Goal: Obtain resource: Obtain resource

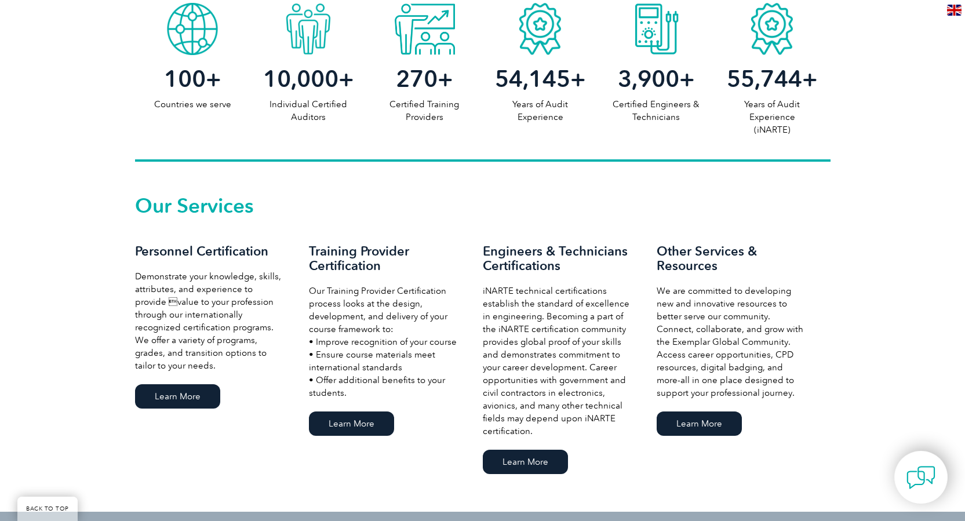
scroll to position [657, 0]
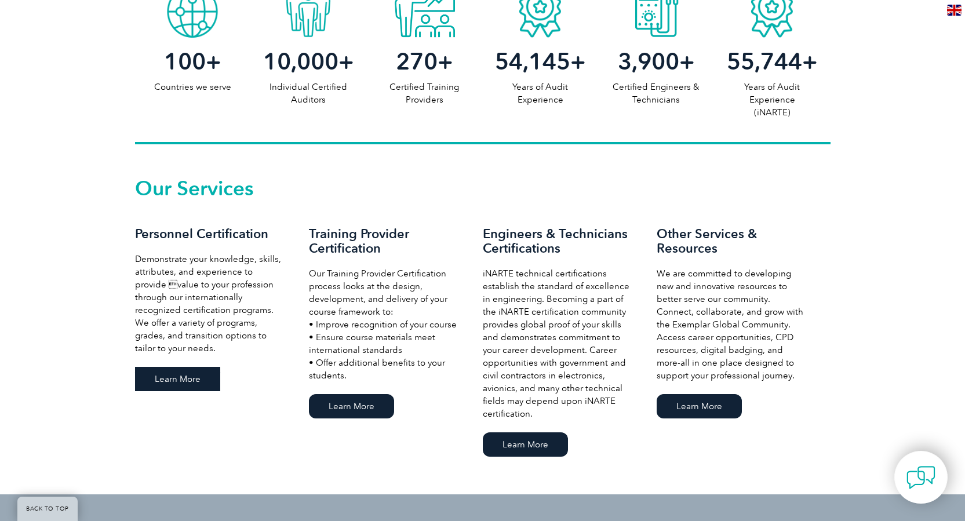
click at [176, 383] on link "Learn More" at bounding box center [177, 379] width 85 height 24
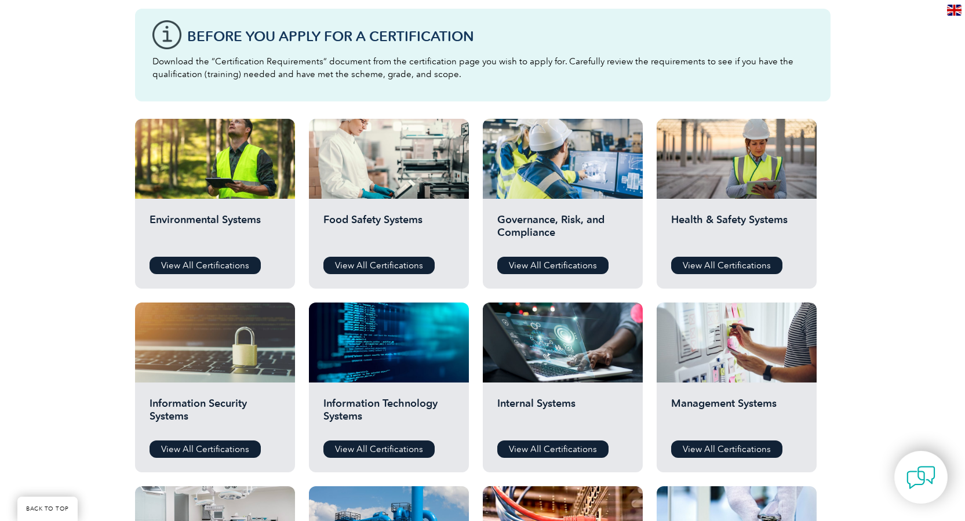
scroll to position [329, 0]
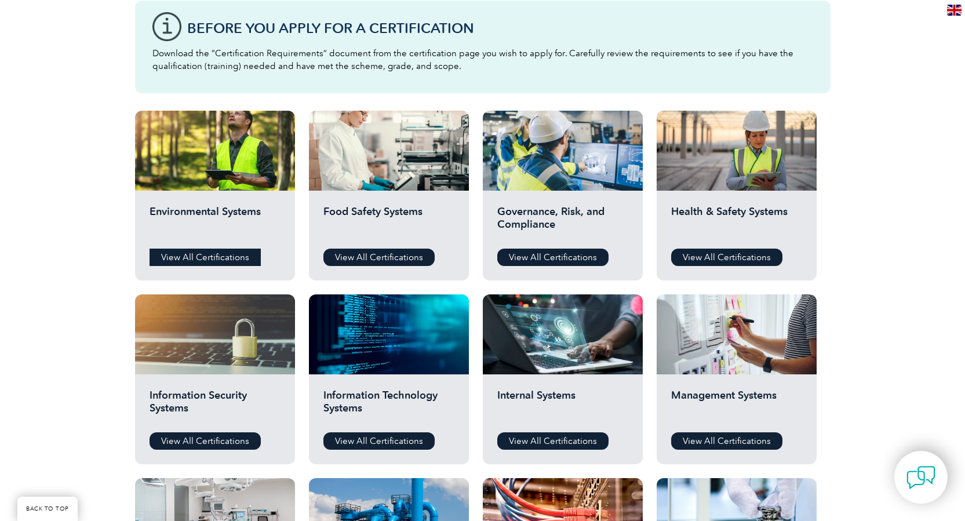
click at [217, 257] on link "View All Certifications" at bounding box center [205, 257] width 111 height 17
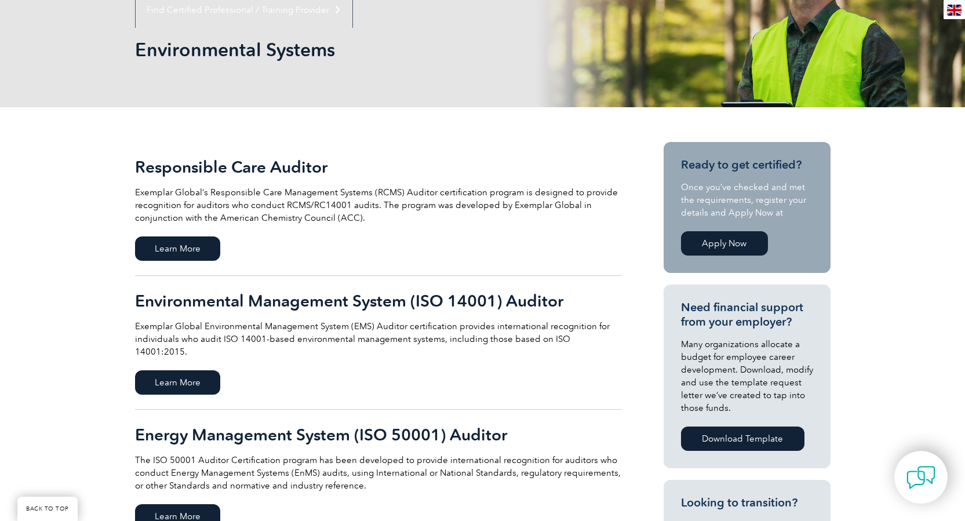
scroll to position [155, 0]
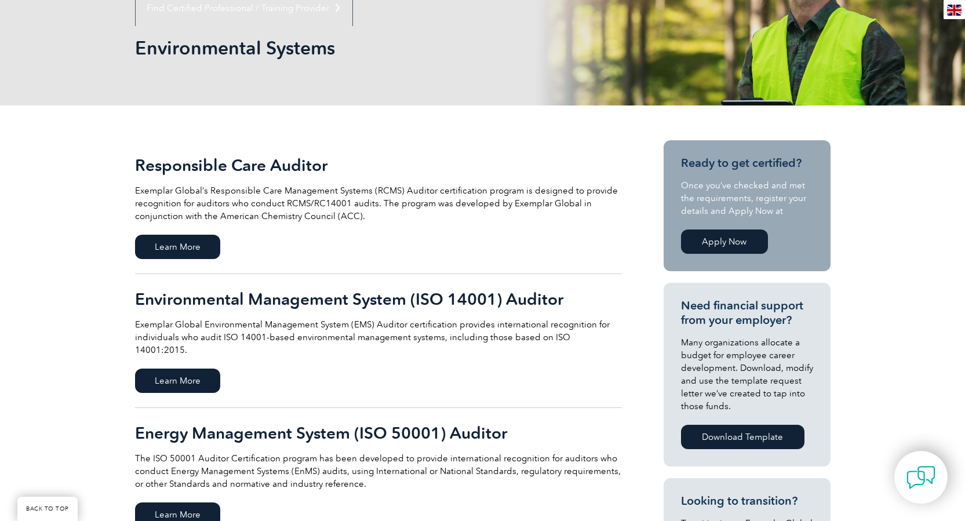
click at [726, 435] on link "Download Template" at bounding box center [742, 437] width 123 height 24
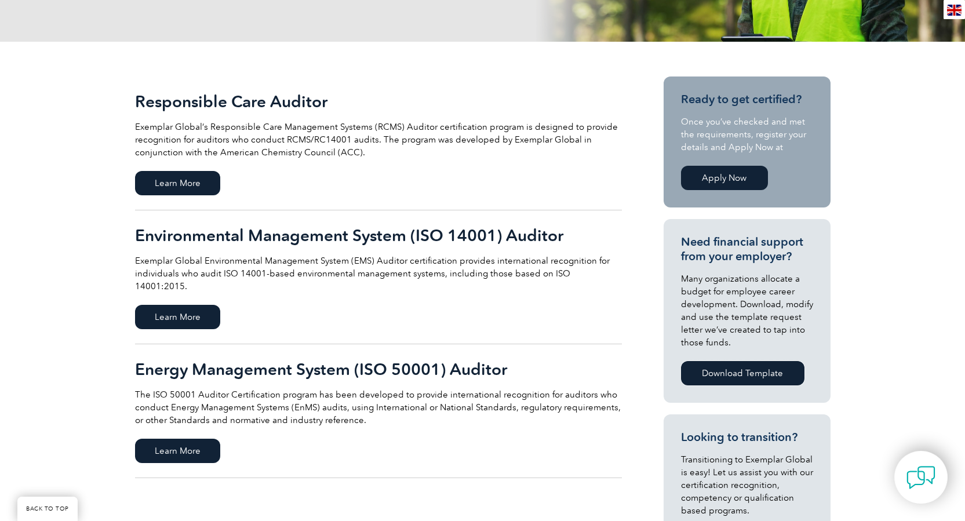
scroll to position [290, 0]
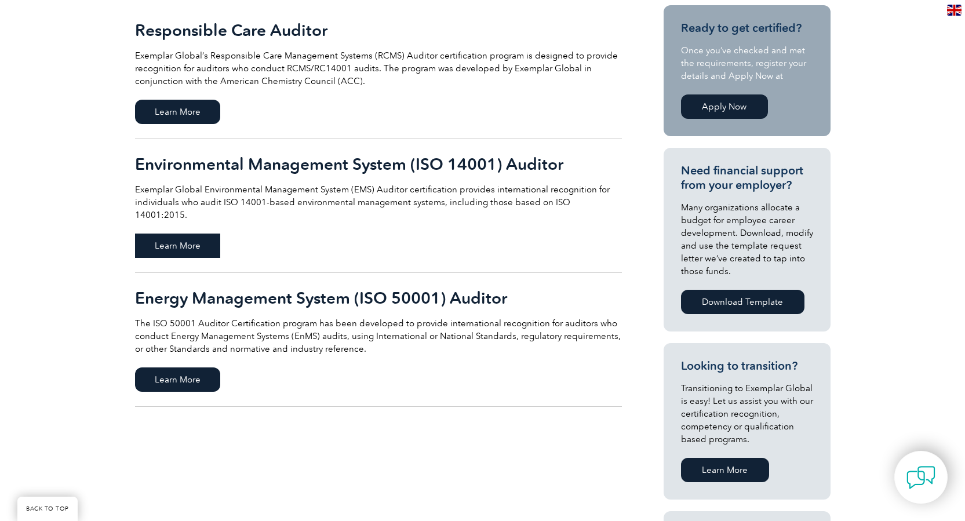
click at [179, 236] on span "Learn More" at bounding box center [177, 246] width 85 height 24
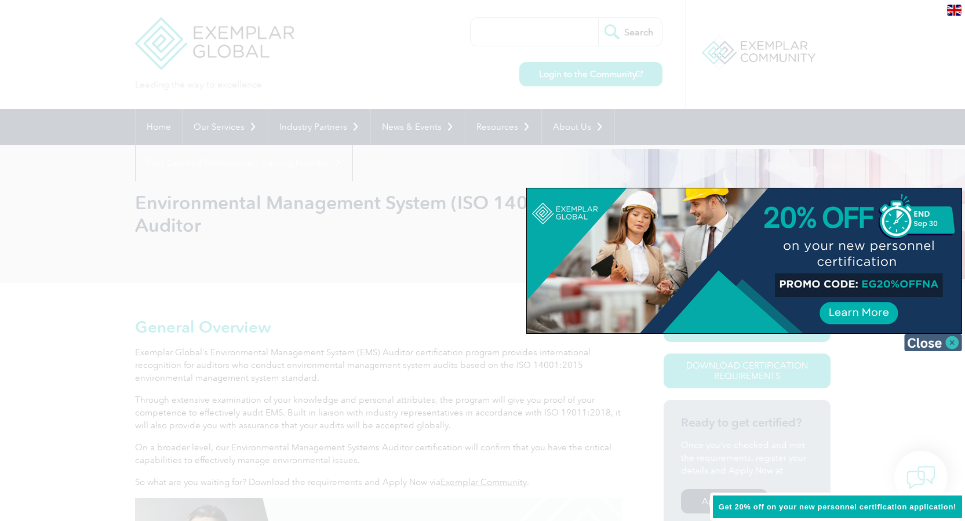
click at [952, 341] on img at bounding box center [933, 342] width 58 height 17
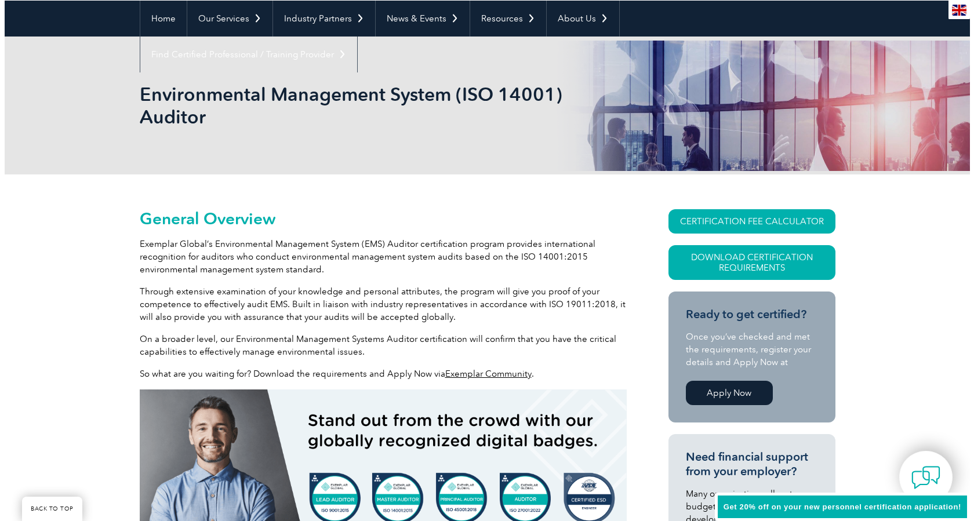
scroll to position [135, 0]
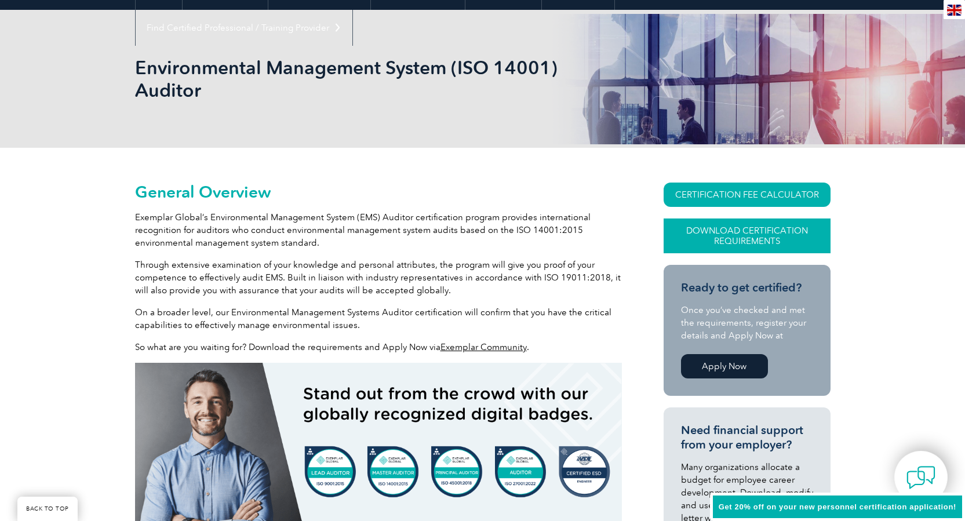
click at [715, 232] on link "Download Certification Requirements" at bounding box center [747, 236] width 167 height 35
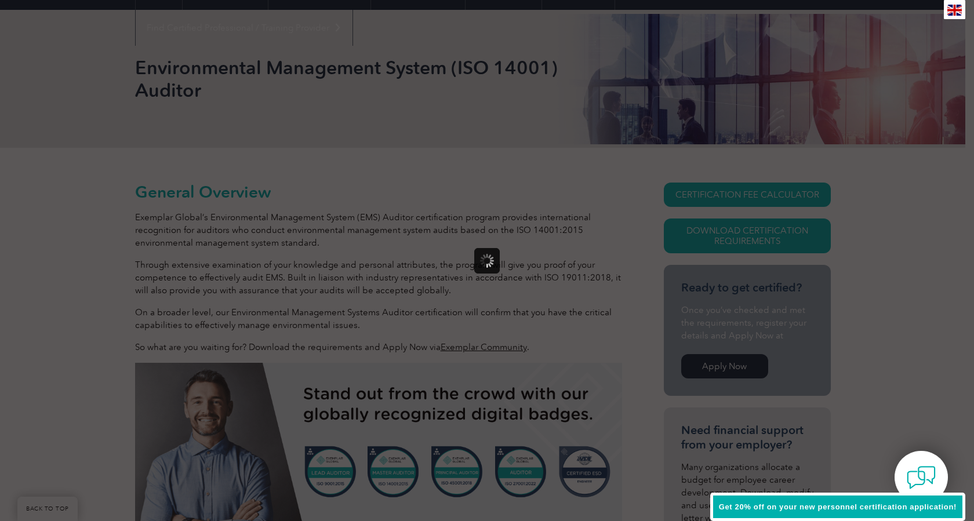
scroll to position [0, 0]
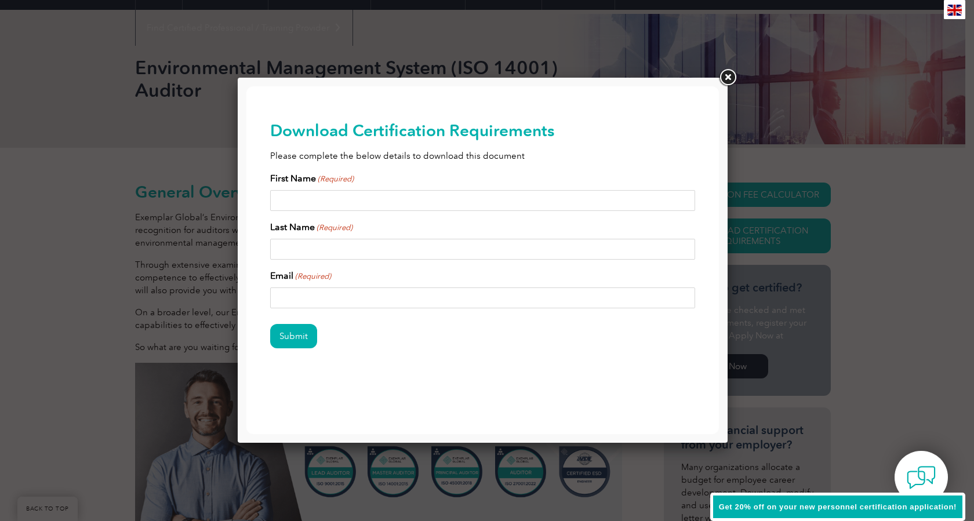
click at [304, 204] on input "First Name (Required)" at bounding box center [482, 200] width 425 height 21
type input "KRISTIN"
type input "DUNN"
type input "KDUNN@NHBB.COM"
click at [295, 340] on input "Submit" at bounding box center [293, 336] width 47 height 24
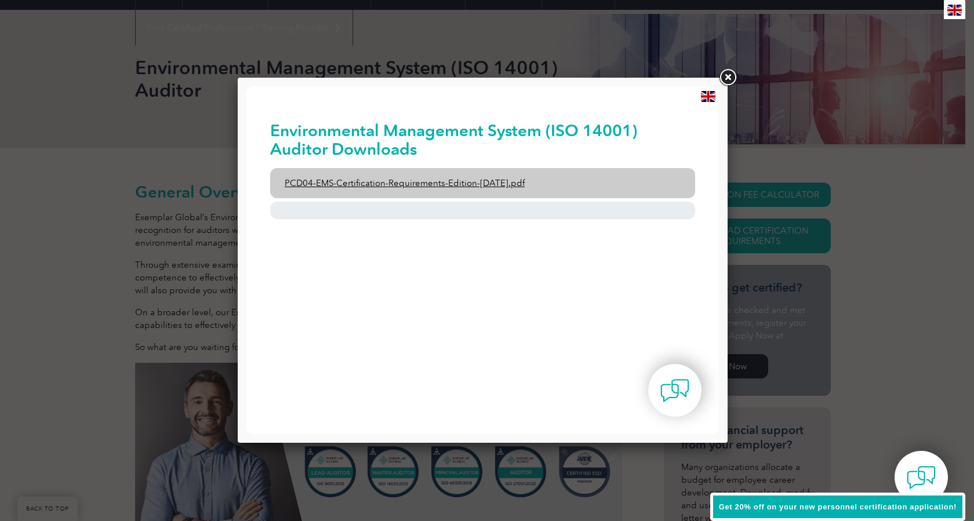
click at [354, 187] on link "PCD04-EMS-Certification-Requirements-Edition-2-April-2022.pdf" at bounding box center [482, 183] width 425 height 30
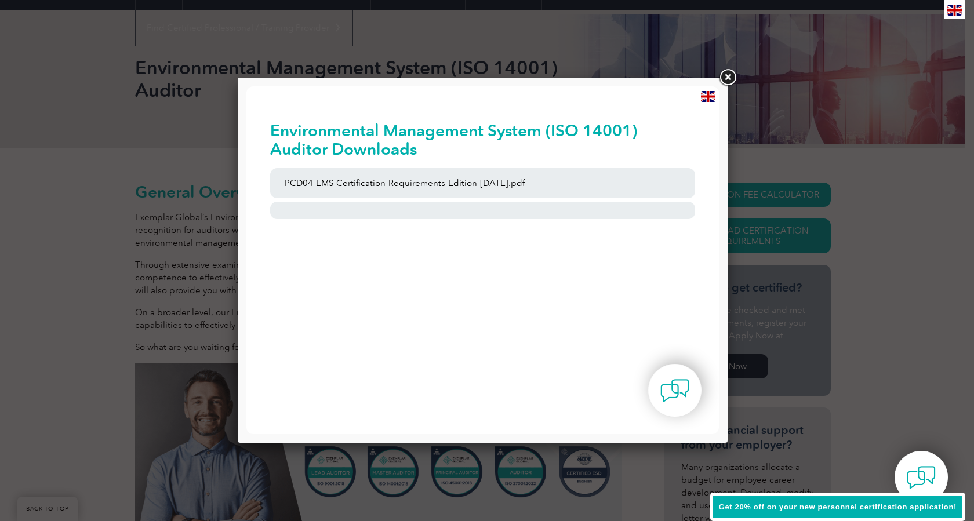
click at [706, 99] on img at bounding box center [708, 96] width 14 height 11
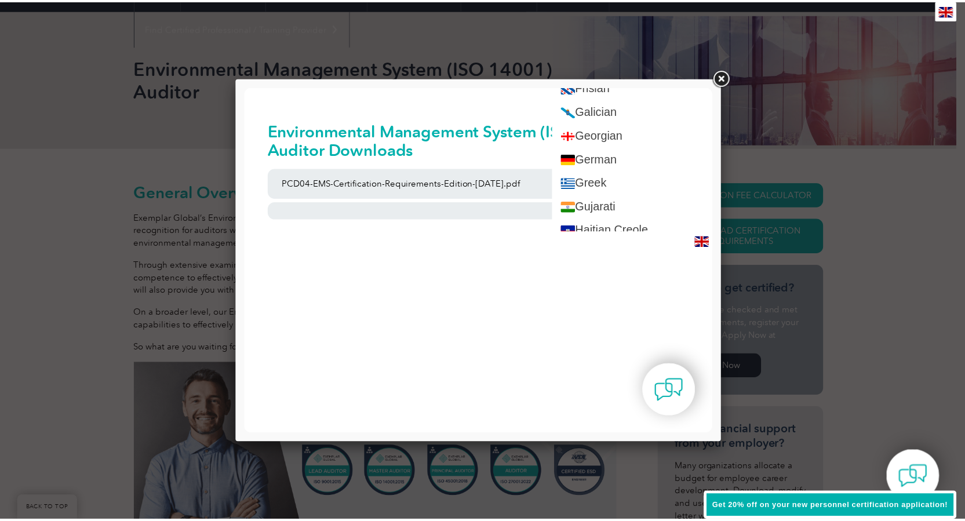
scroll to position [650, 0]
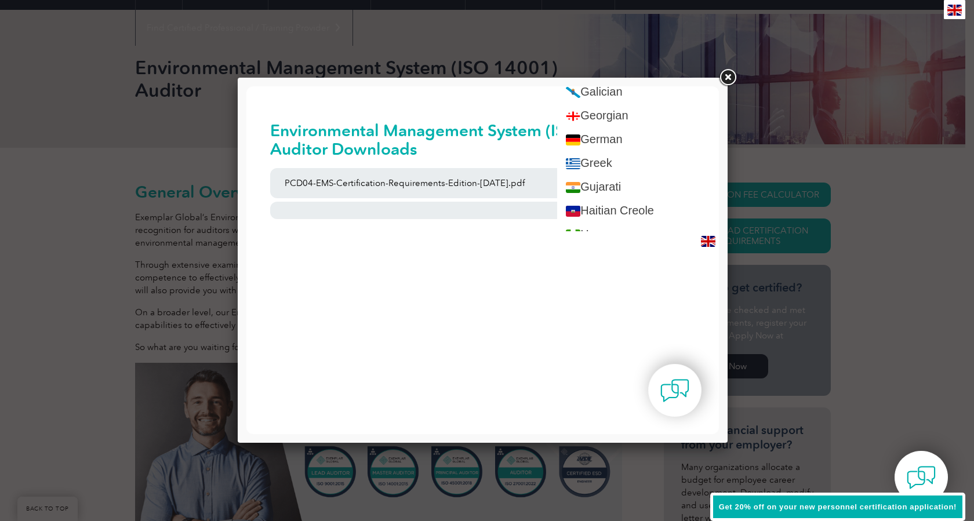
click at [725, 78] on link at bounding box center [727, 77] width 21 height 21
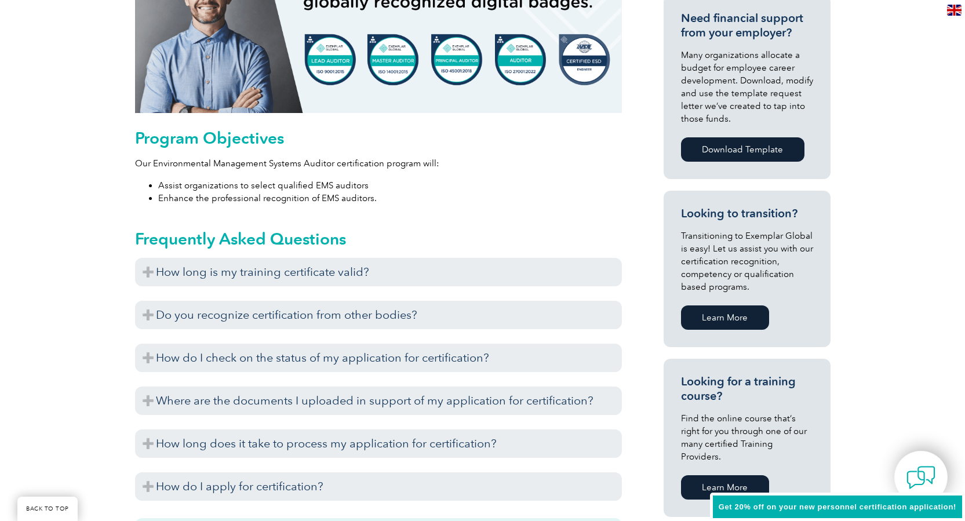
scroll to position [561, 0]
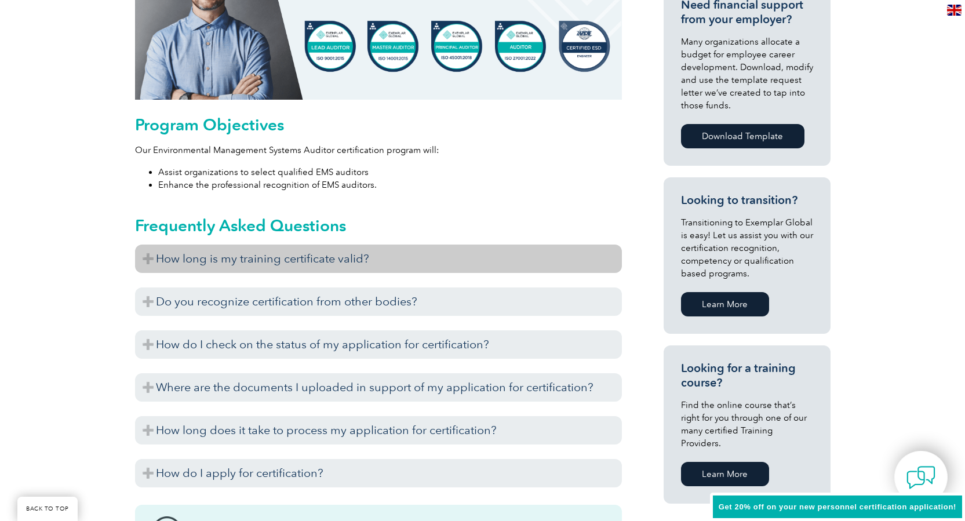
click at [147, 257] on h3 "How long is my training certificate valid?" at bounding box center [378, 259] width 487 height 28
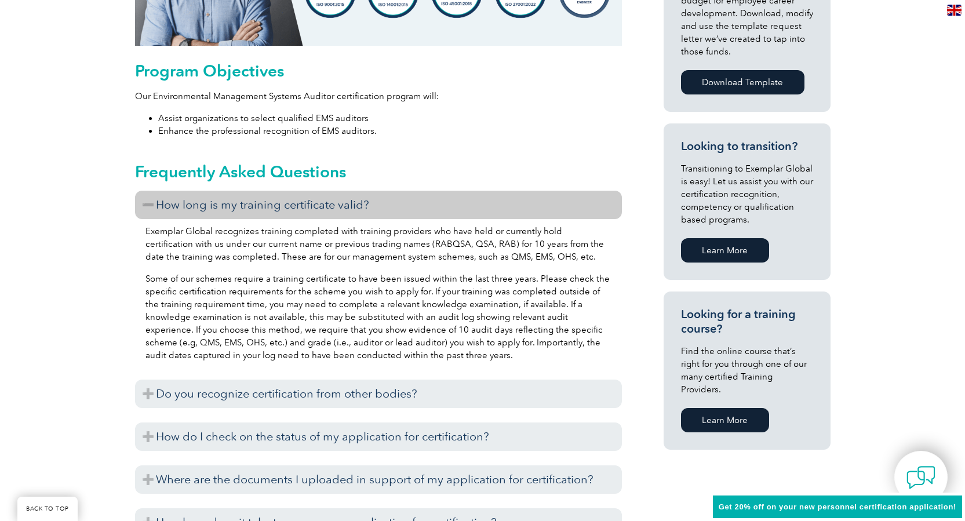
scroll to position [676, 0]
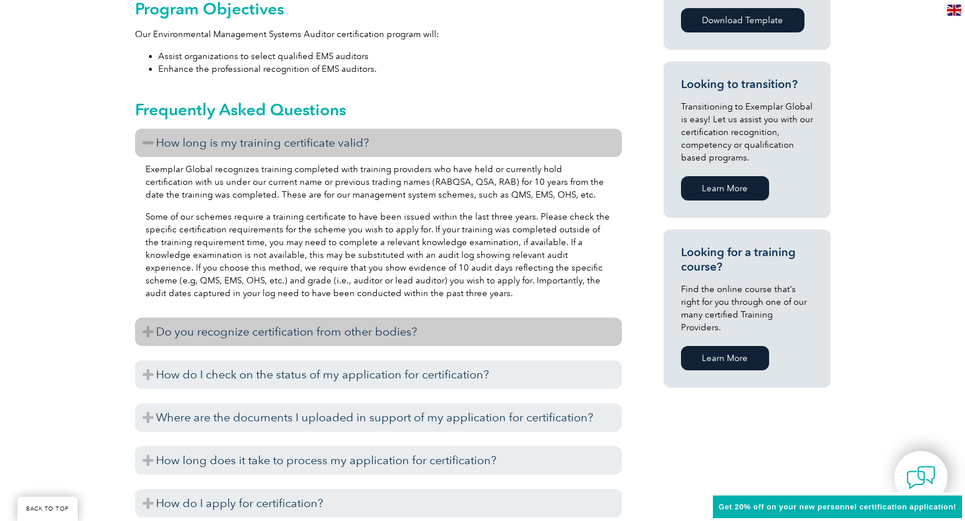
click at [144, 331] on h3 "Do you recognize certification from other bodies?" at bounding box center [378, 332] width 487 height 28
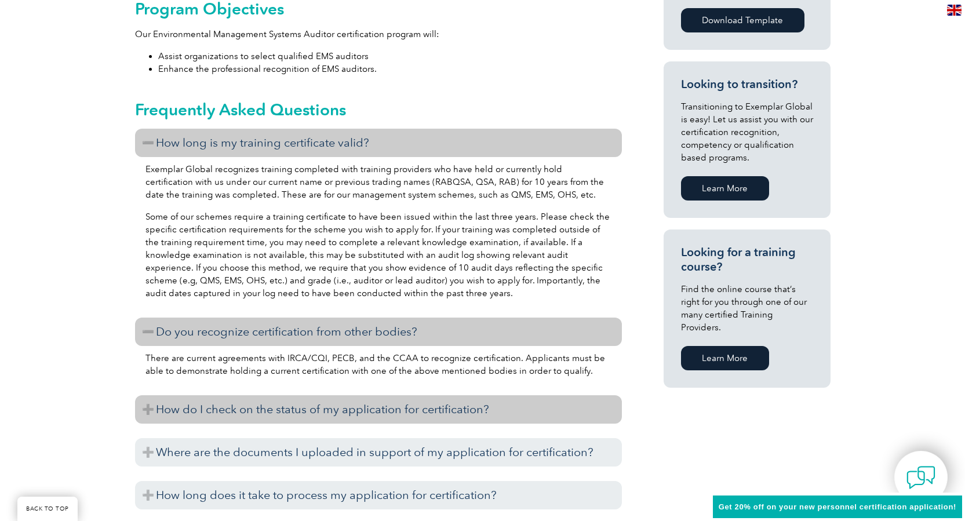
click at [147, 411] on h3 "How do I check on the status of my application for certification?" at bounding box center [378, 409] width 487 height 28
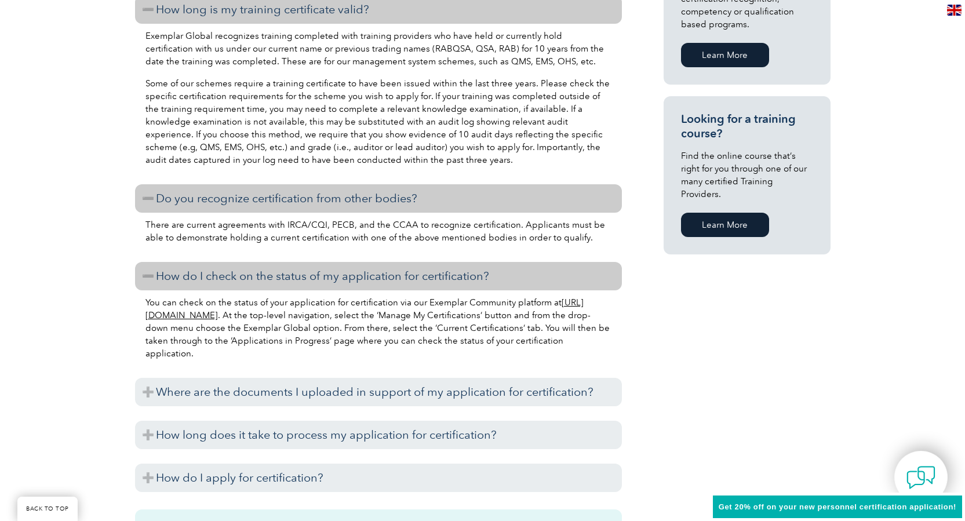
scroll to position [812, 0]
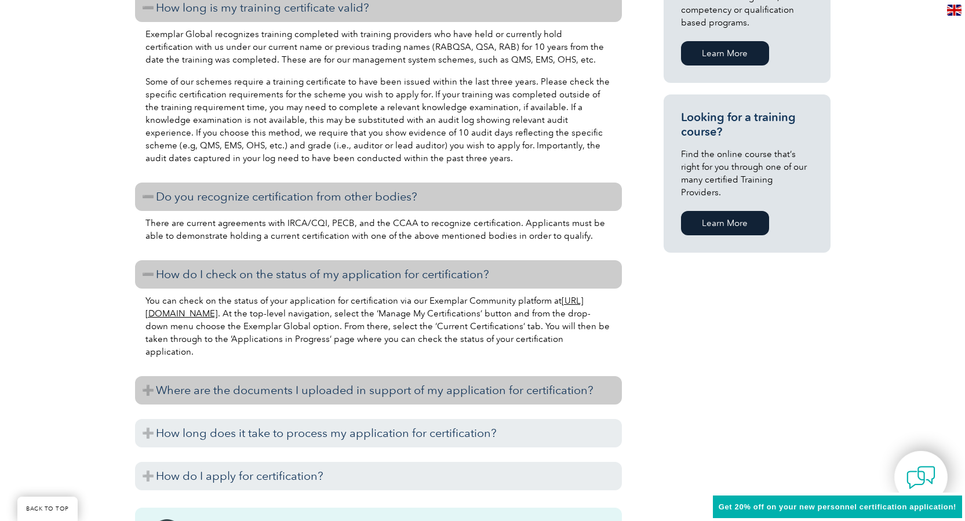
click at [148, 390] on h3 "Where are the documents I uploaded in support of my application for certificati…" at bounding box center [378, 390] width 487 height 28
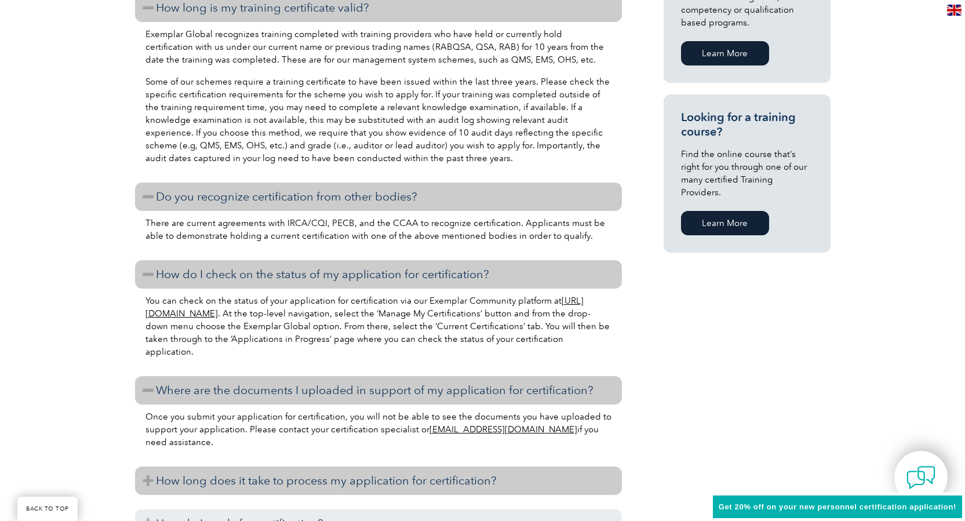
click at [148, 483] on h3 "How long does it take to process my application for certification?" at bounding box center [378, 481] width 487 height 28
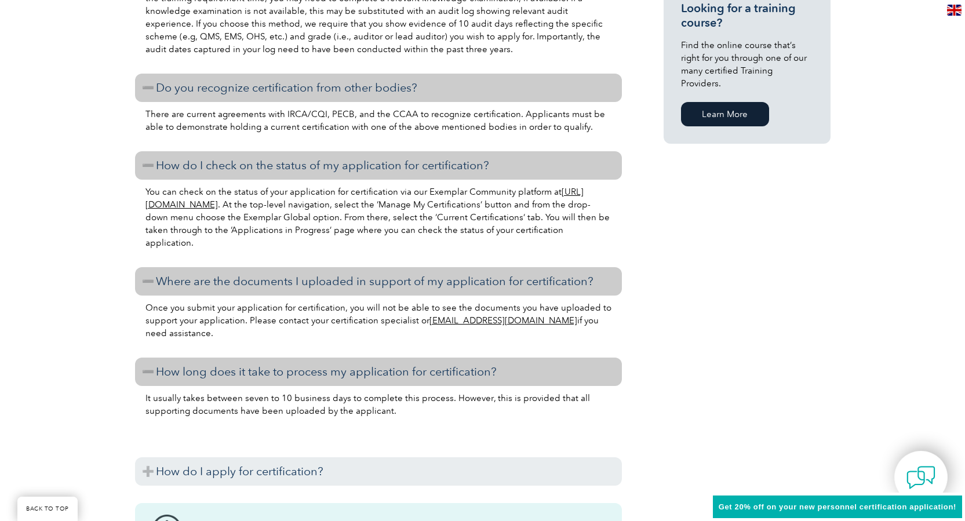
scroll to position [927, 0]
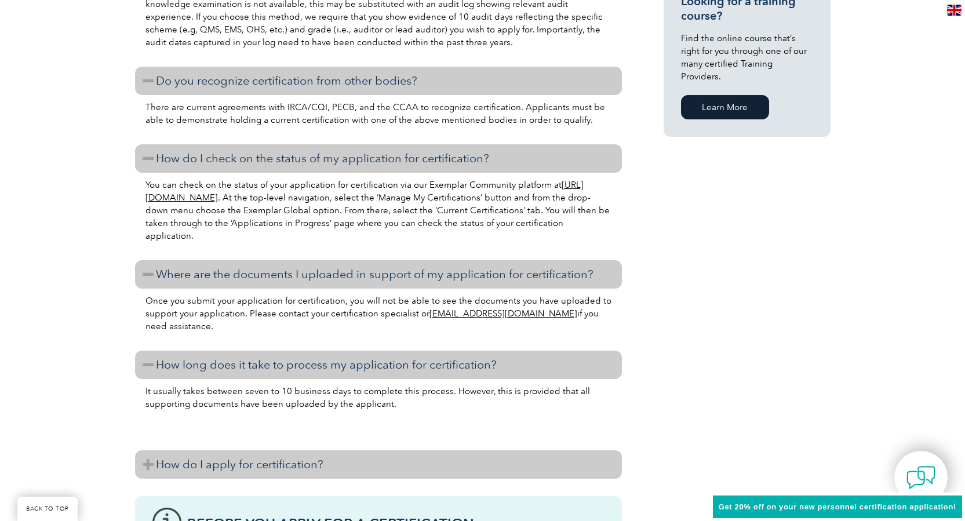
click at [148, 466] on h3 "How do I apply for certification?" at bounding box center [378, 464] width 487 height 28
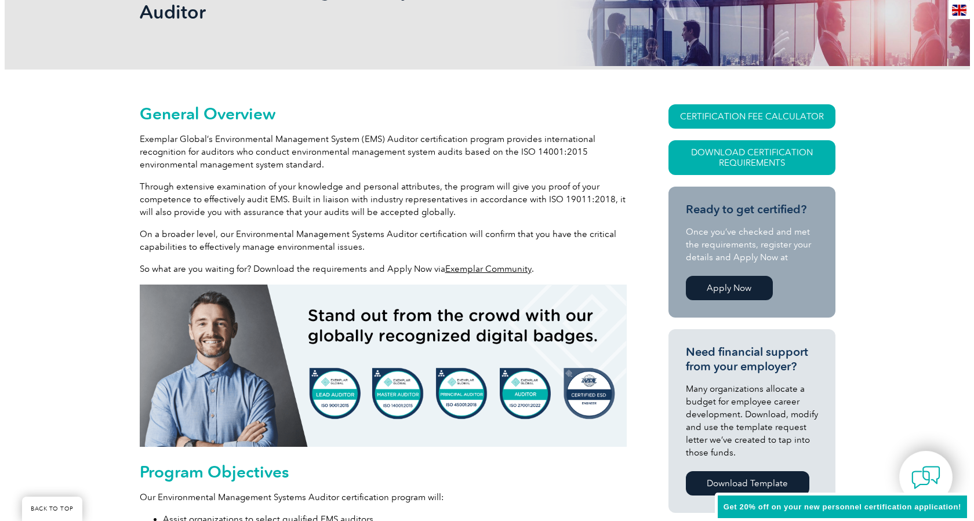
scroll to position [203, 0]
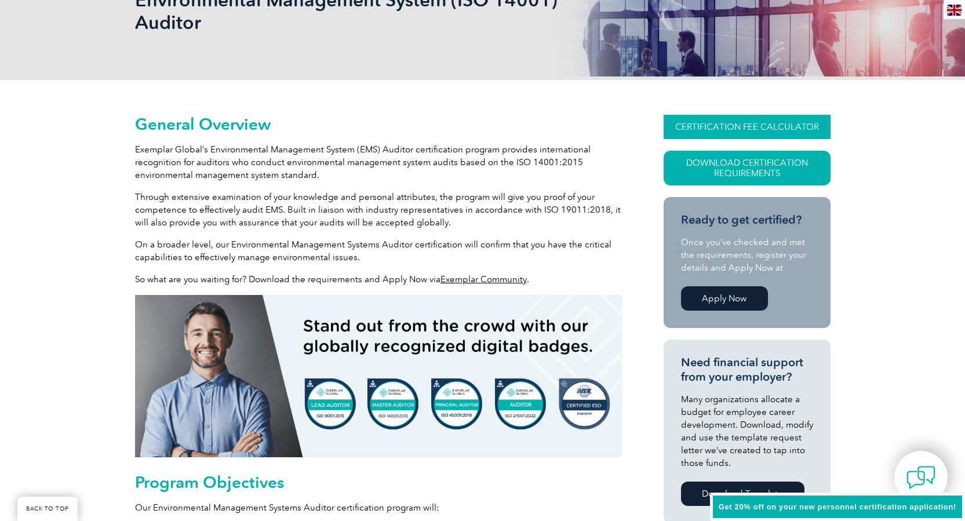
click at [766, 127] on link "CERTIFICATION FEE CALCULATOR" at bounding box center [747, 127] width 167 height 24
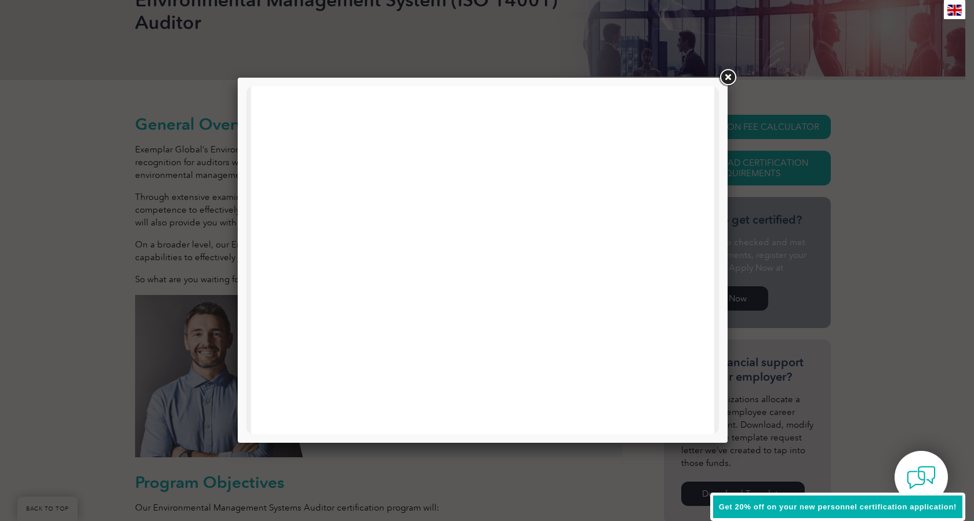
scroll to position [553, 0]
